Goal: Complete application form

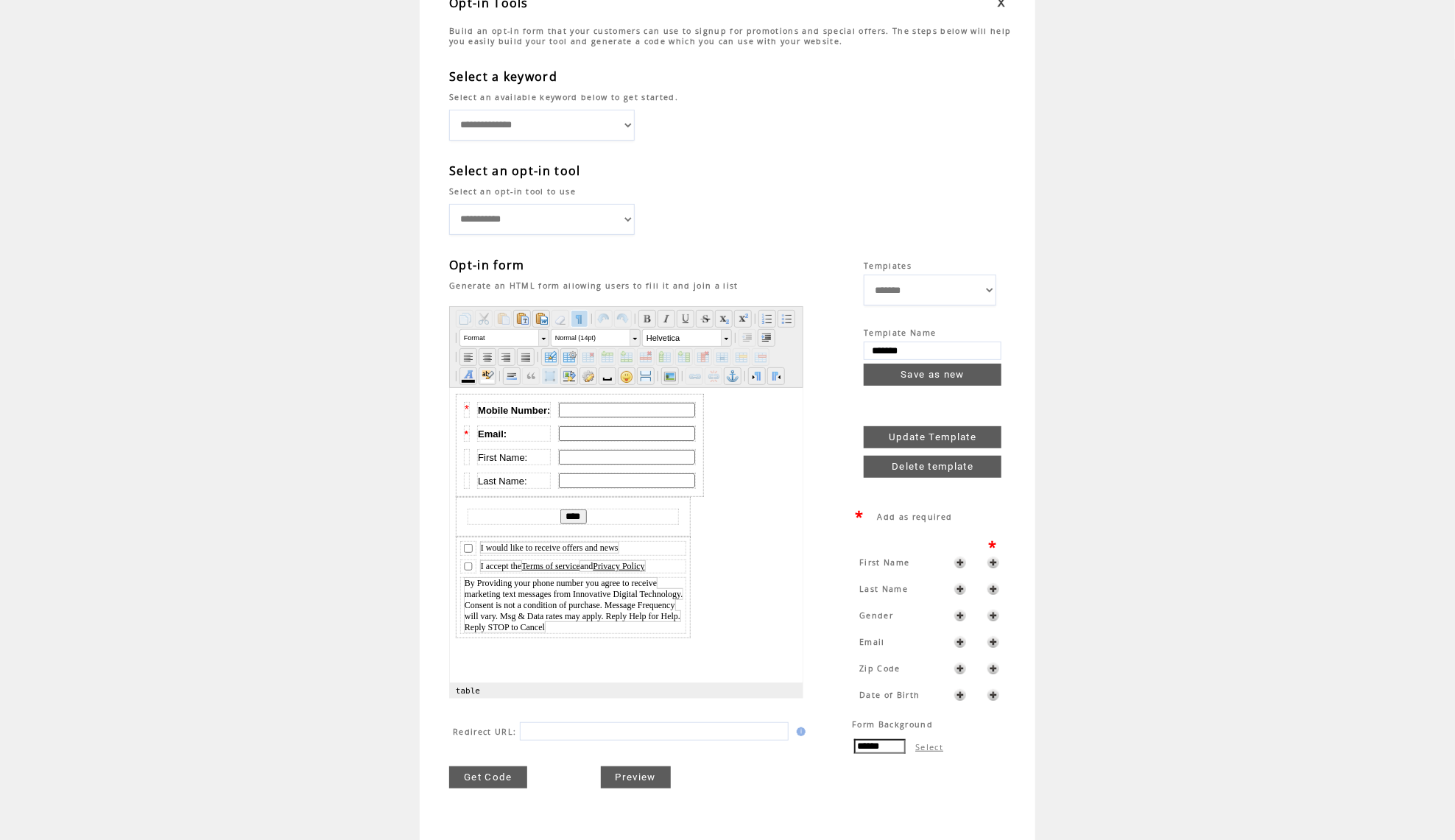
click at [597, 588] on span "By Providing your phone number you agree to receive marketing text messages fro…" at bounding box center [573, 605] width 218 height 54
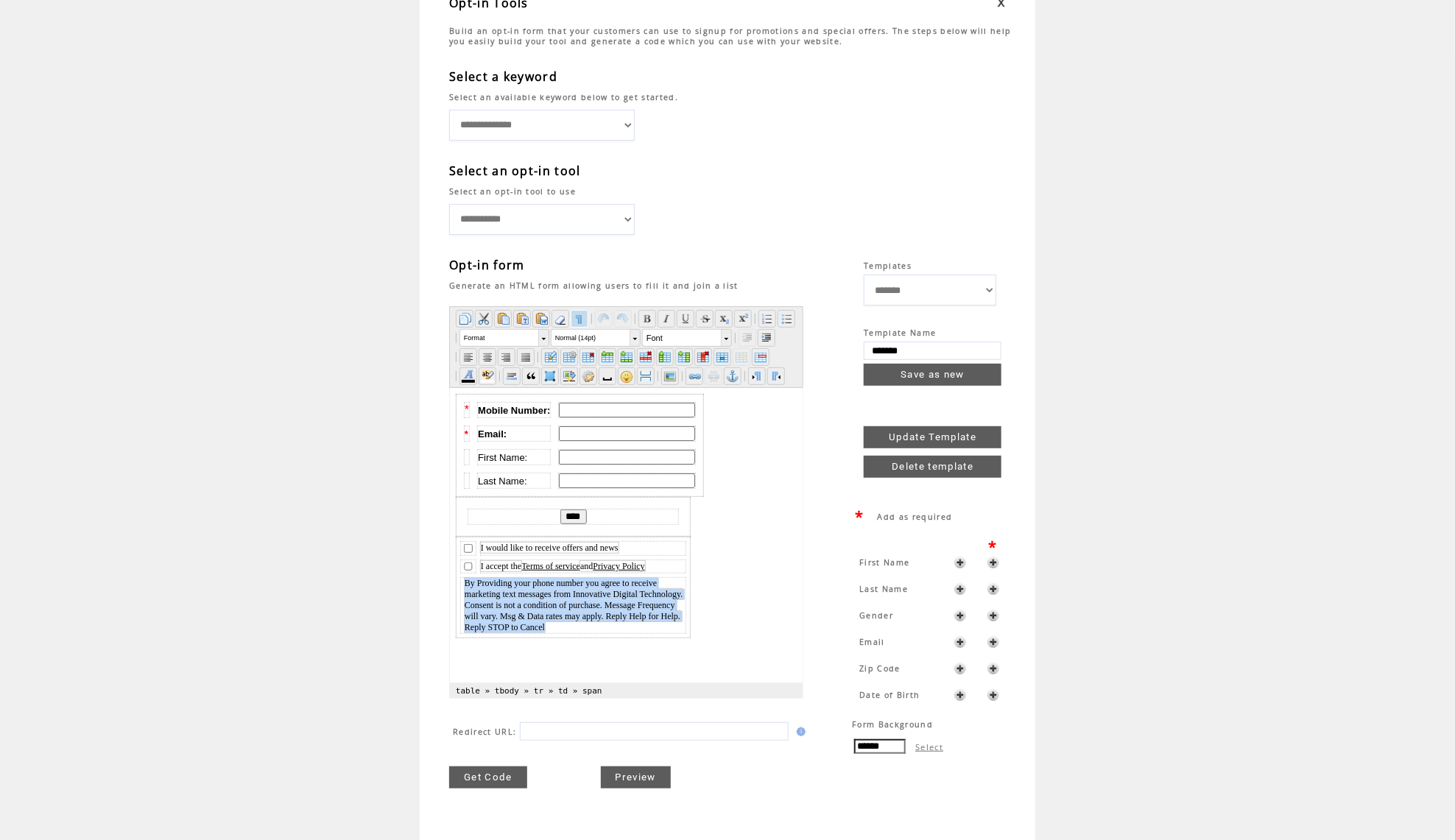
click at [597, 588] on span "By Providing your phone number you agree to receive marketing text messages fro…" at bounding box center [573, 605] width 218 height 54
click at [608, 595] on span "By Providing your phone number you agree to receive marketing text messages fro…" at bounding box center [573, 605] width 218 height 54
click at [609, 583] on span "By Providing your phone number you agree to receive marketing text messages fro…" at bounding box center [573, 605] width 218 height 54
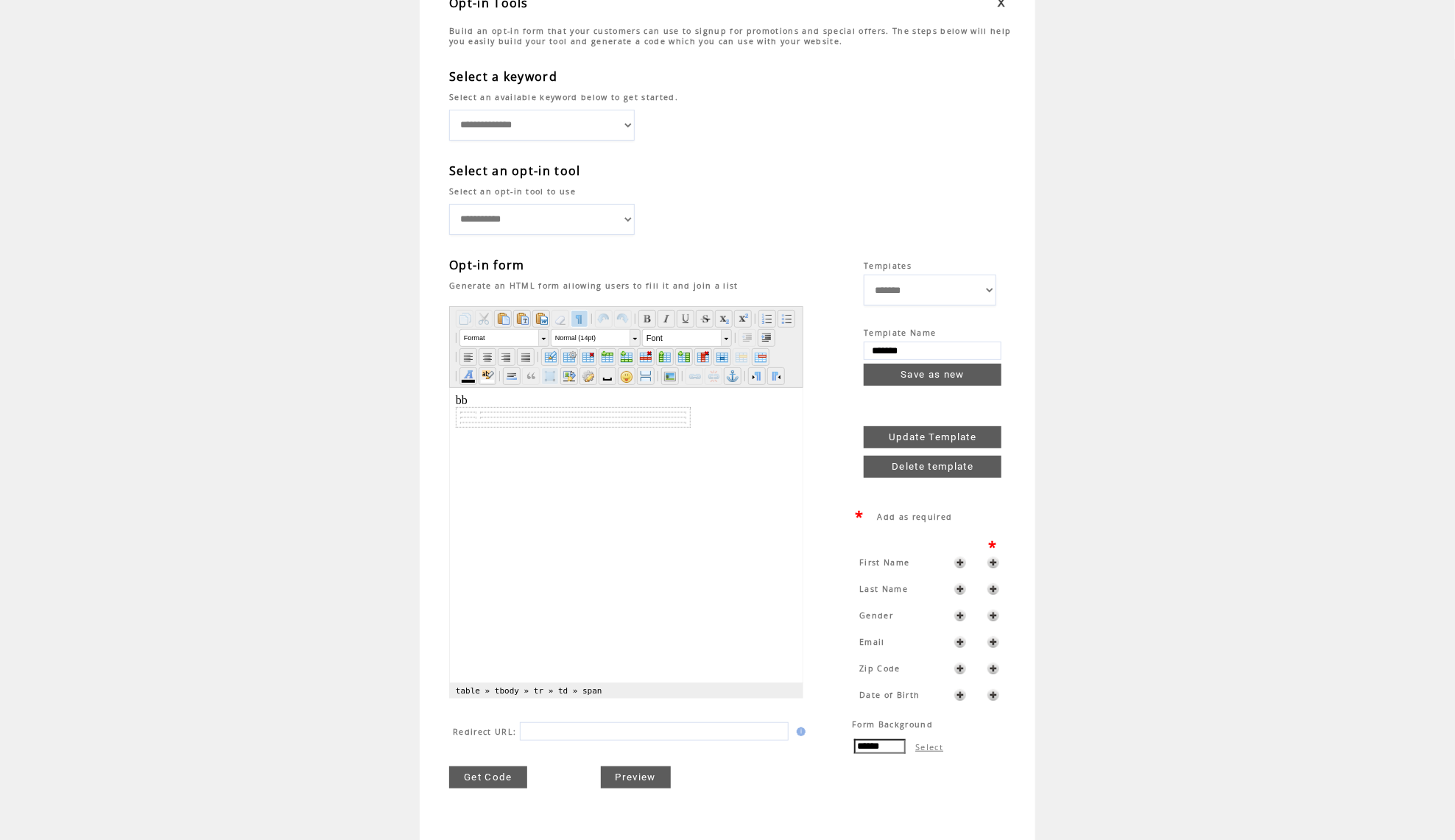
click at [327, 352] on td "**********" at bounding box center [727, 399] width 1455 height 897
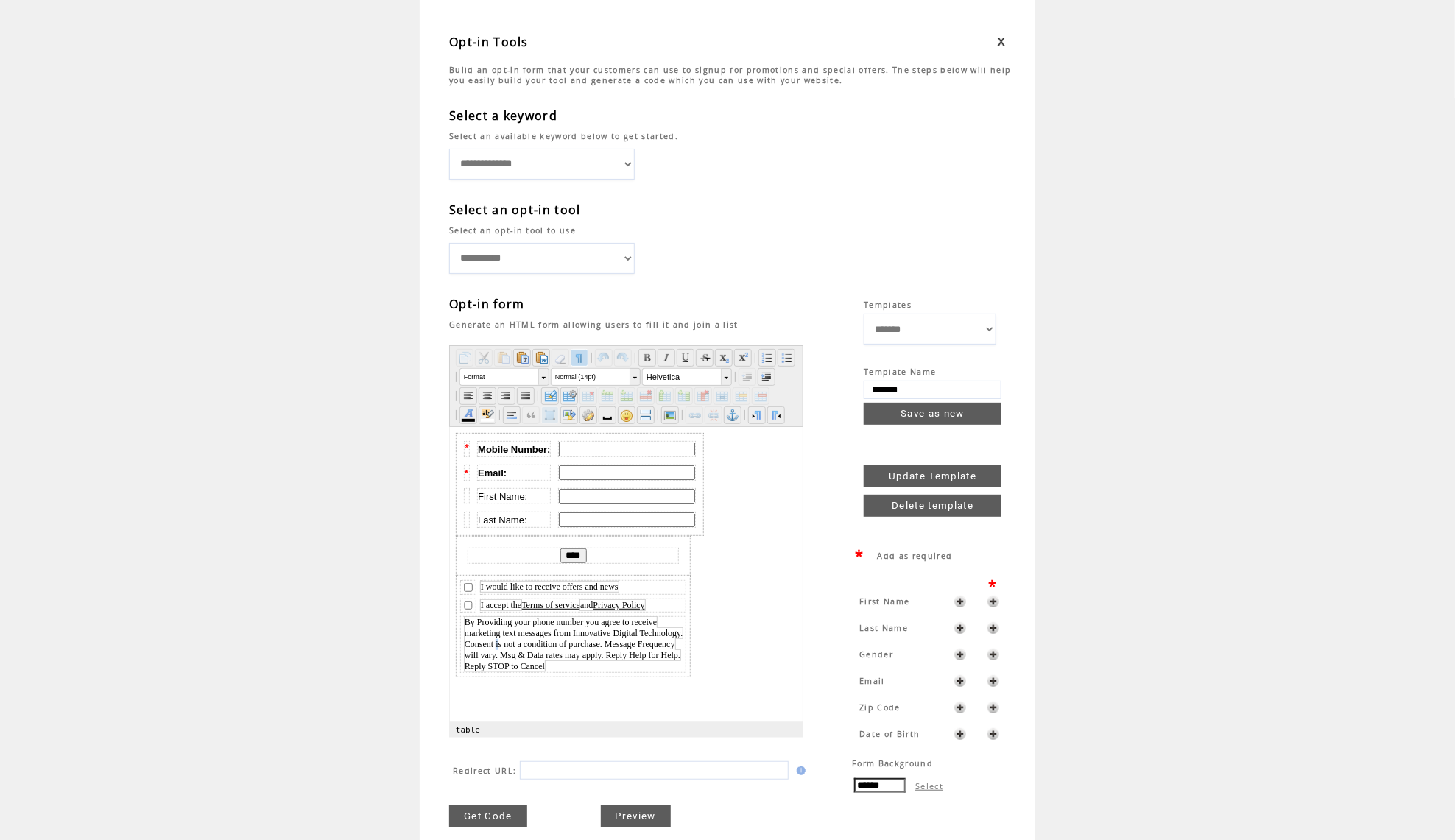
click at [608, 636] on span "By Providing your phone number you agree to receive marketing text messages fro…" at bounding box center [573, 644] width 218 height 54
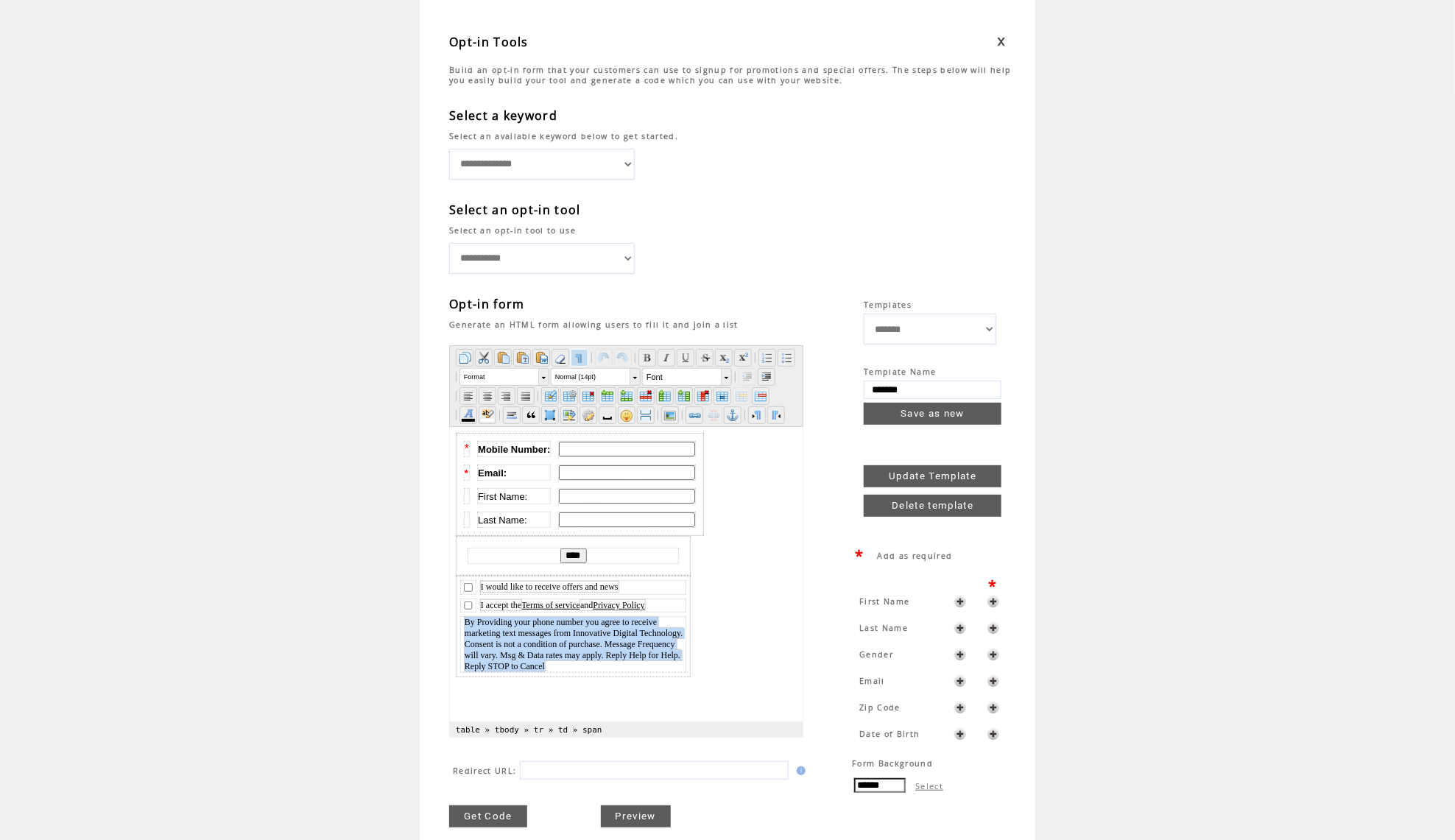
click at [608, 636] on span "By Providing your phone number you agree to receive marketing text messages fro…" at bounding box center [573, 644] width 218 height 54
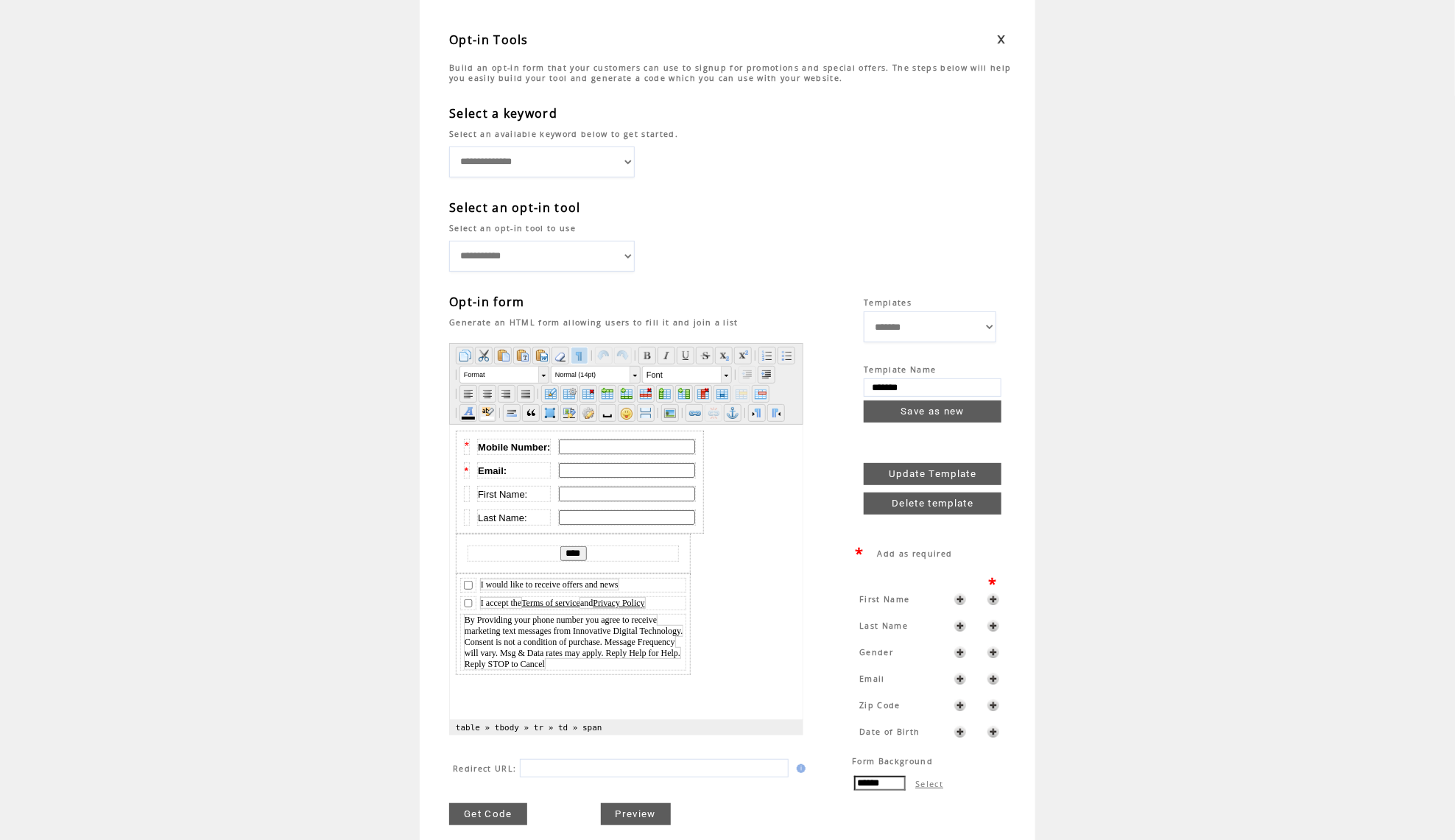
click at [547, 639] on span "By Providing your phone number you agree to receive marketing text messages fro…" at bounding box center [573, 641] width 218 height 54
drag, startPoint x: 624, startPoint y: 627, endPoint x: 769, endPoint y: 630, distance: 145.0
click at [681, 630] on span "By Providing your phone number you agree to receive marketing text messages fro…" at bounding box center [573, 641] width 218 height 54
click at [681, 625] on span "By Providing your phone number you agree to receive marketing text messages fro…" at bounding box center [573, 641] width 218 height 54
click at [487, 818] on link "Get Code" at bounding box center [488, 814] width 79 height 22
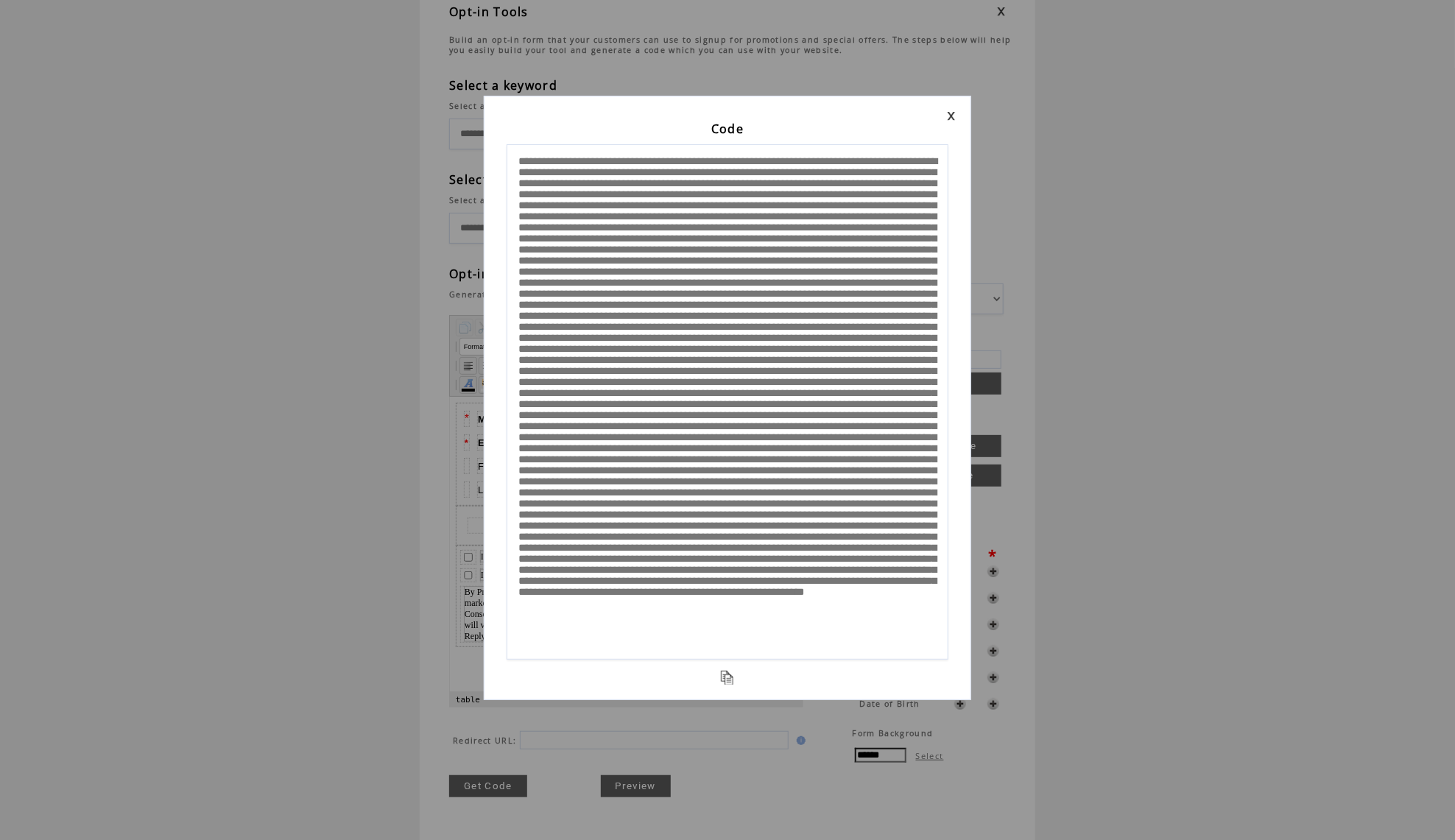
scroll to position [277, 0]
click at [317, 2] on div "Code" at bounding box center [727, 420] width 1455 height 840
